Goal: Information Seeking & Learning: Learn about a topic

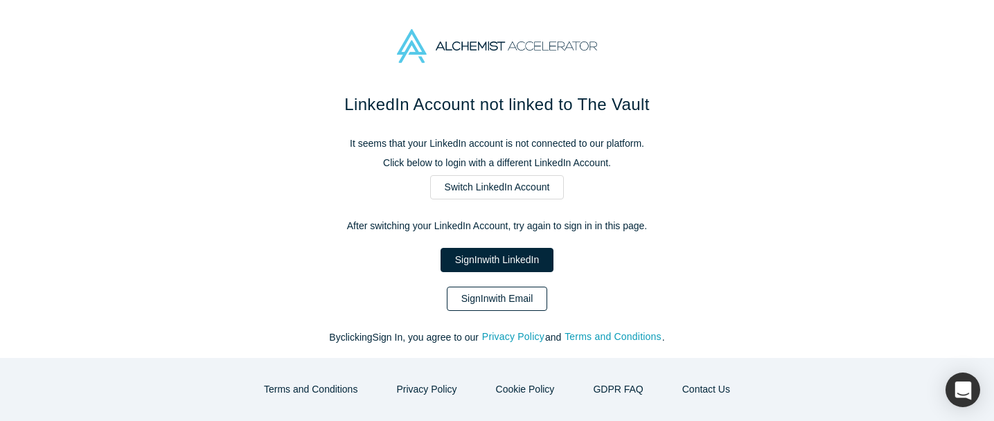
click at [498, 290] on link "Sign In with Email" at bounding box center [497, 299] width 101 height 24
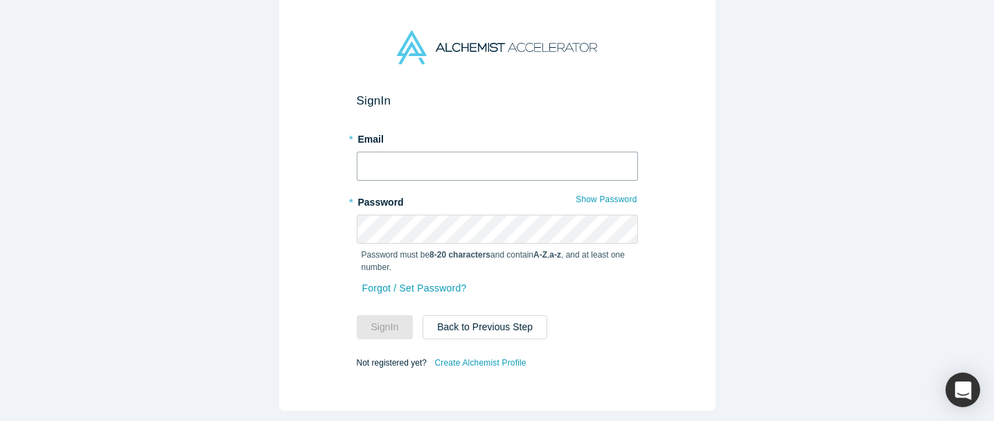
click at [443, 154] on input "text" at bounding box center [497, 166] width 281 height 29
type input "[EMAIL_ADDRESS][DOMAIN_NAME]"
click at [357, 315] on button "Sign In" at bounding box center [385, 327] width 57 height 24
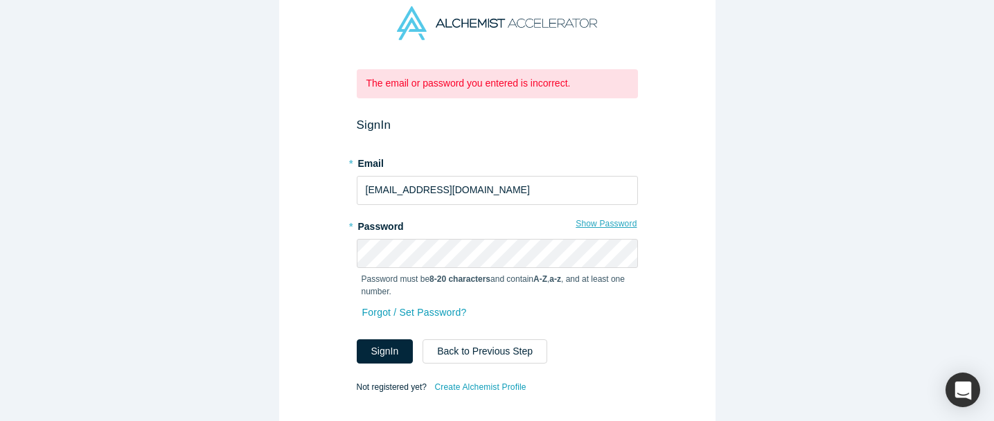
click at [627, 217] on button "Show Password" at bounding box center [606, 224] width 62 height 18
click at [496, 345] on button "Back to Previous Step" at bounding box center [484, 351] width 125 height 24
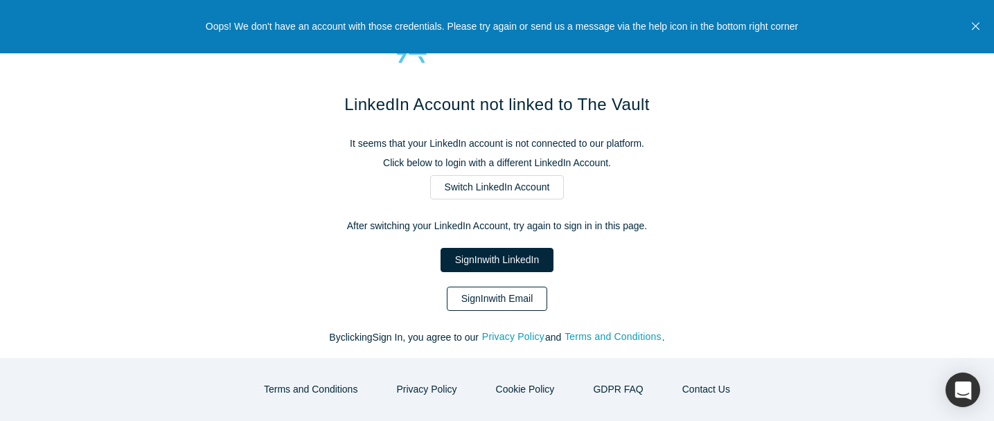
click at [480, 300] on link "Sign In with Email" at bounding box center [497, 299] width 101 height 24
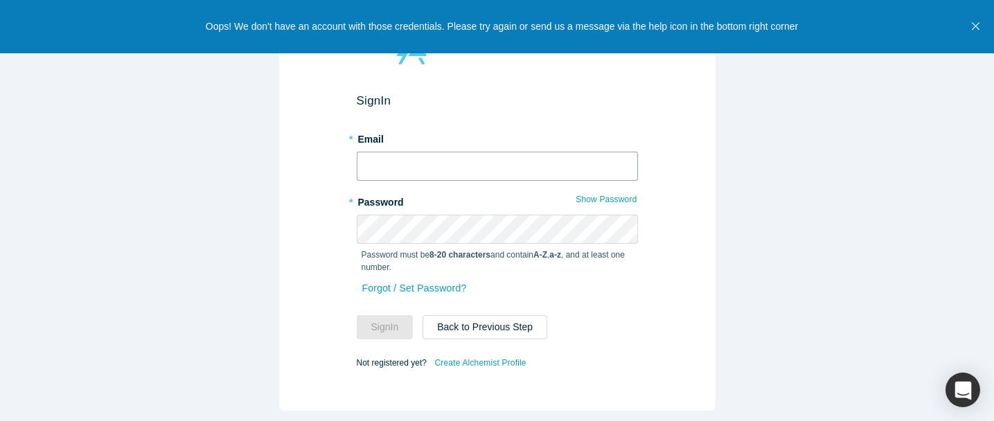
click at [455, 161] on input "text" at bounding box center [497, 166] width 281 height 29
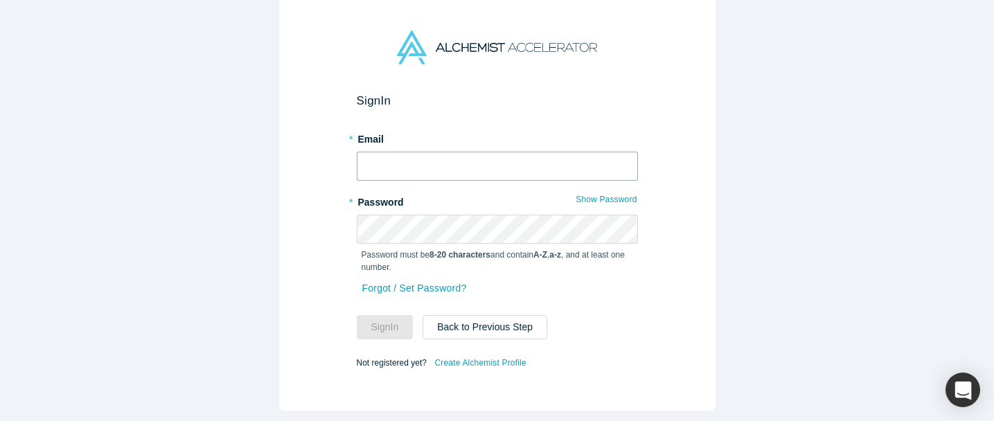
type input "[EMAIL_ADDRESS][DOMAIN_NAME]"
click at [357, 315] on button "Sign In" at bounding box center [385, 327] width 57 height 24
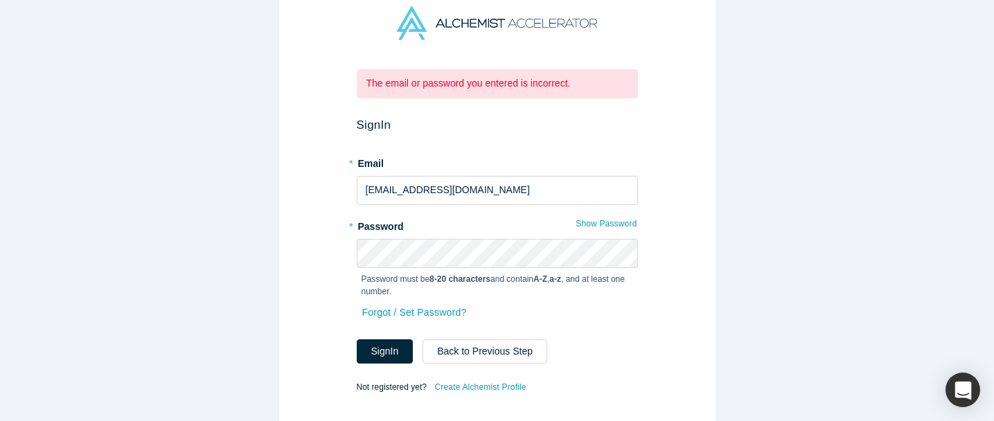
click at [431, 229] on label "* Password" at bounding box center [497, 224] width 281 height 19
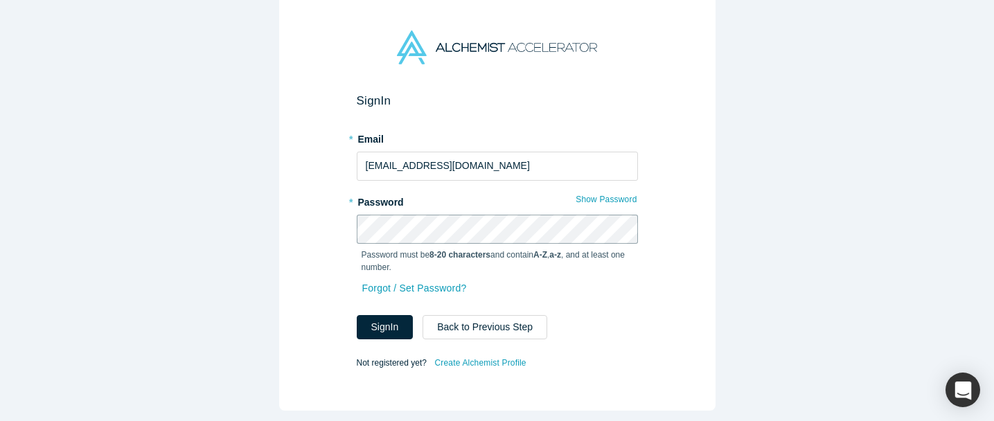
click at [357, 315] on button "Sign In" at bounding box center [385, 327] width 57 height 24
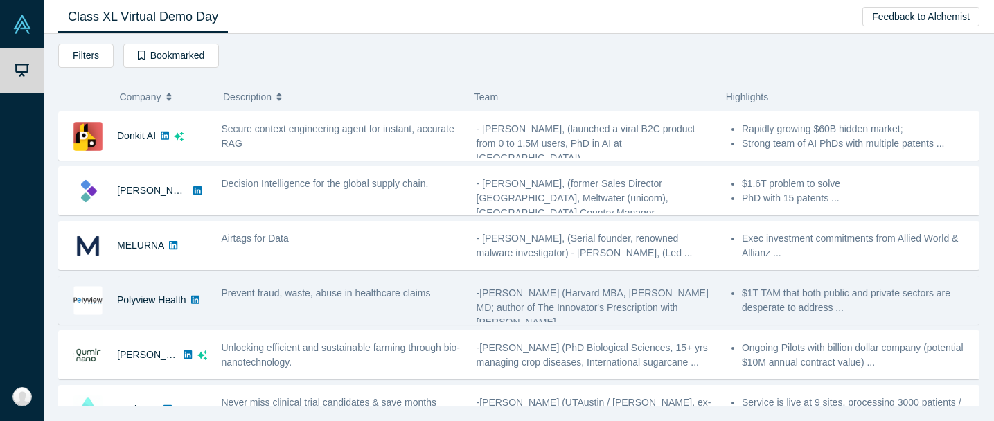
scroll to position [314, 0]
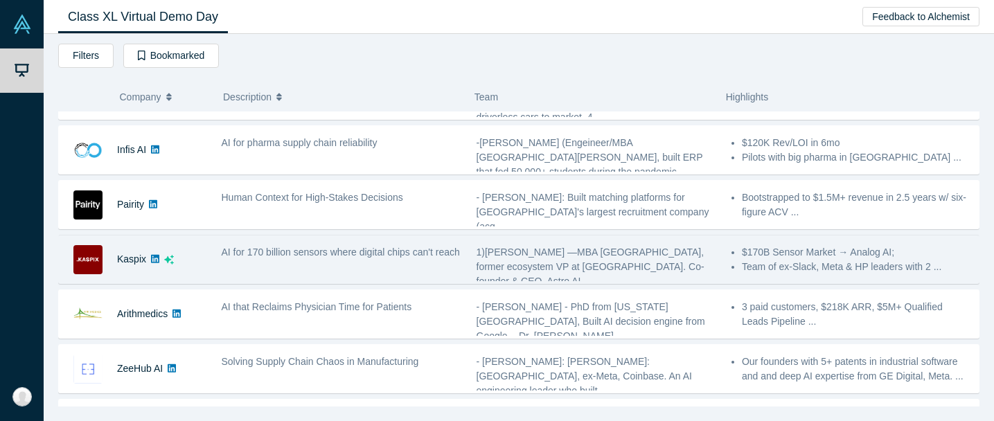
click at [299, 260] on div "AI for 170 billion sensors where digital chips can't reach" at bounding box center [342, 252] width 240 height 15
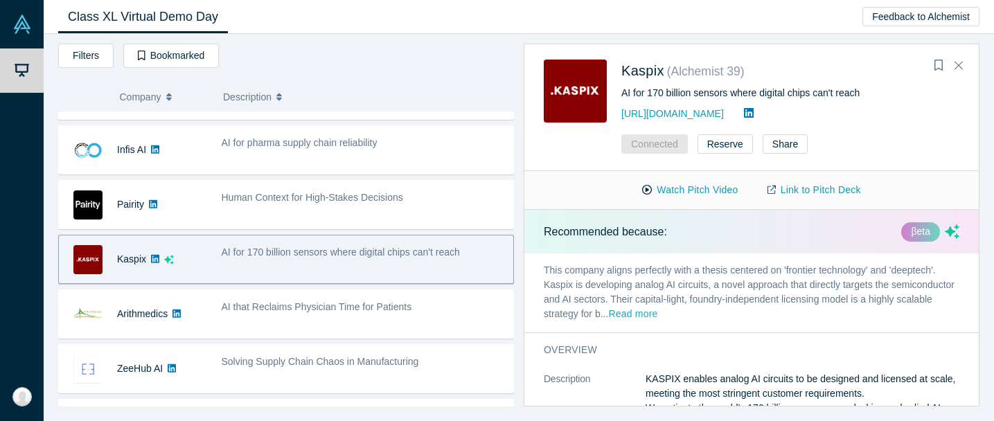
click at [657, 317] on button "Read more" at bounding box center [632, 315] width 49 height 16
